Goal: Task Accomplishment & Management: Manage account settings

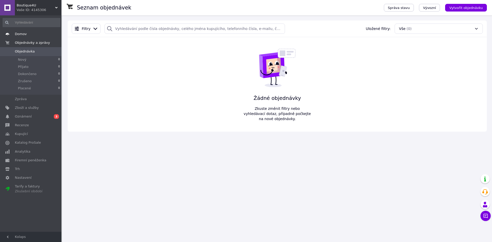
click at [27, 34] on span "Domov" at bounding box center [31, 34] width 33 height 5
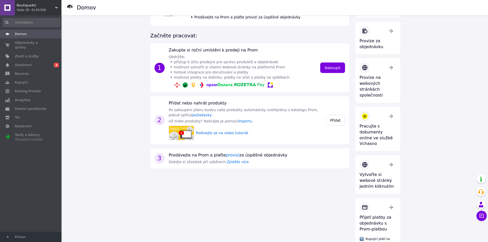
scroll to position [77, 0]
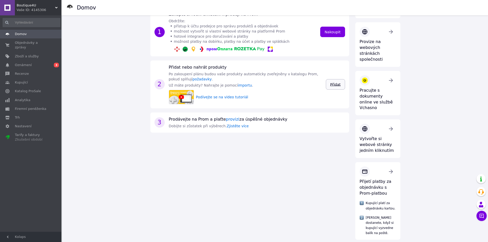
click at [329, 84] on link "Přidat" at bounding box center [335, 84] width 19 height 10
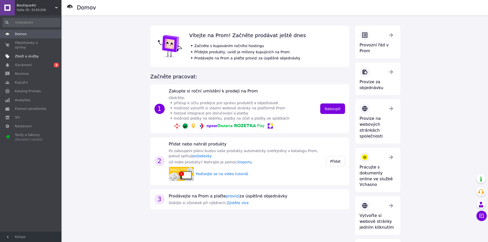
click at [23, 54] on font "Zboží a služby" at bounding box center [27, 56] width 24 height 4
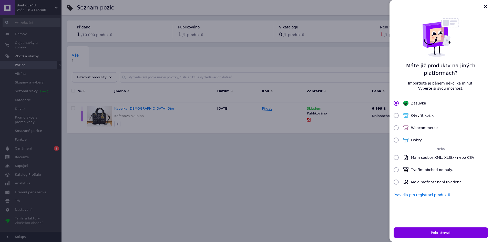
click at [160, 186] on div at bounding box center [246, 121] width 492 height 242
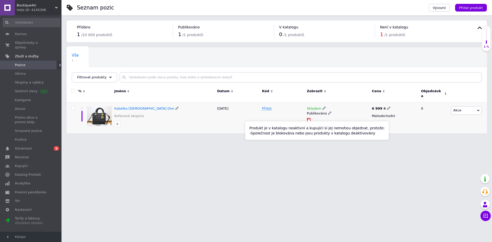
click at [309, 118] on icon at bounding box center [308, 119] width 3 height 3
click at [127, 106] on font "Kabelka [DEMOGRAPHIC_DATA] Dior" at bounding box center [144, 108] width 60 height 4
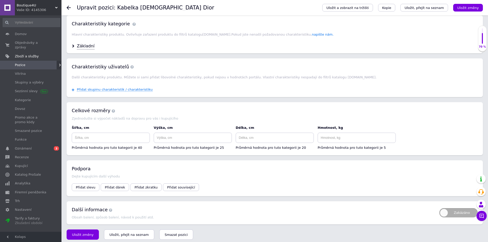
scroll to position [415, 0]
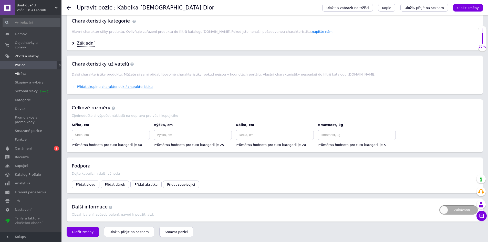
click at [24, 72] on link "Vitrína" at bounding box center [31, 73] width 63 height 9
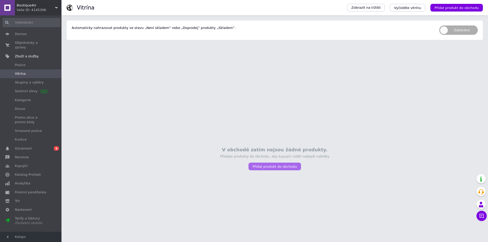
click at [271, 168] on font "Přidat produkt do obchodu" at bounding box center [274, 167] width 44 height 4
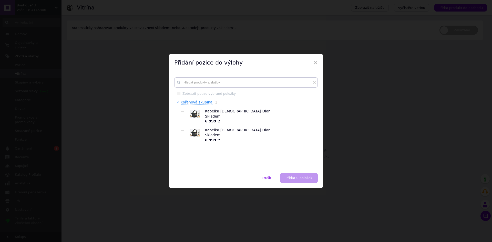
click at [206, 115] on font "Skladem" at bounding box center [213, 116] width 16 height 4
click at [181, 113] on input "checkbox" at bounding box center [181, 113] width 3 height 3
checkbox input "true"
click at [298, 177] on font "Přidat 1 pozici" at bounding box center [301, 178] width 24 height 4
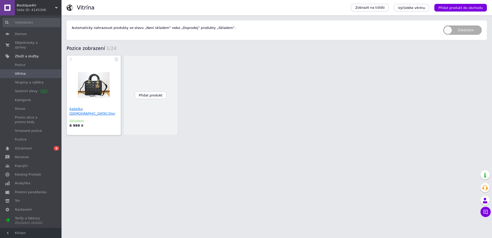
click at [83, 109] on font "Kabelka [DEMOGRAPHIC_DATA] Dior" at bounding box center [92, 111] width 46 height 8
